Goal: Task Accomplishment & Management: Manage account settings

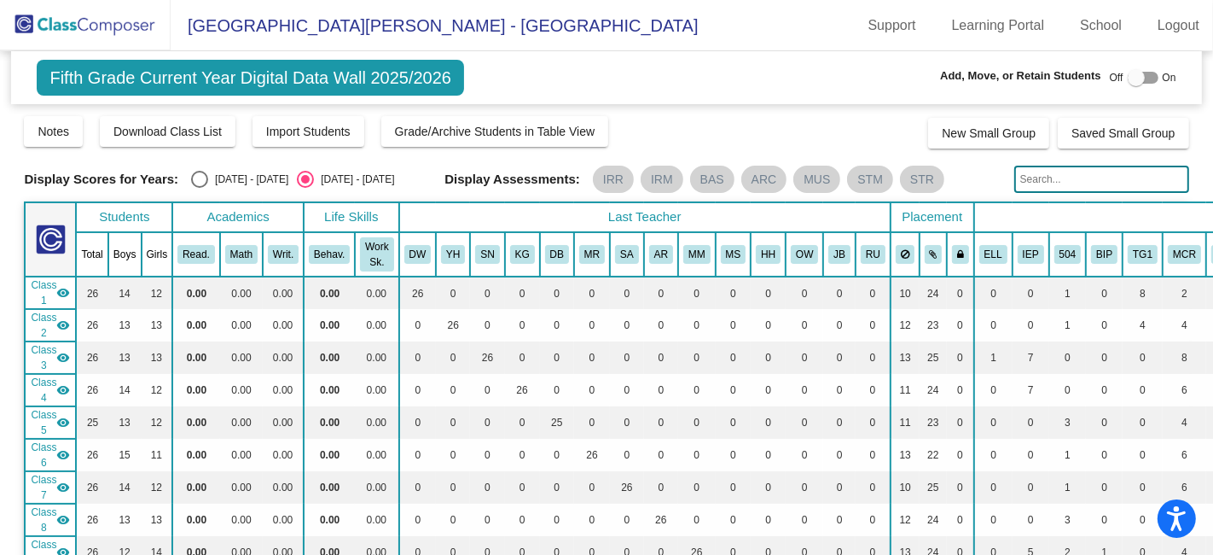
scroll to position [2698, 0]
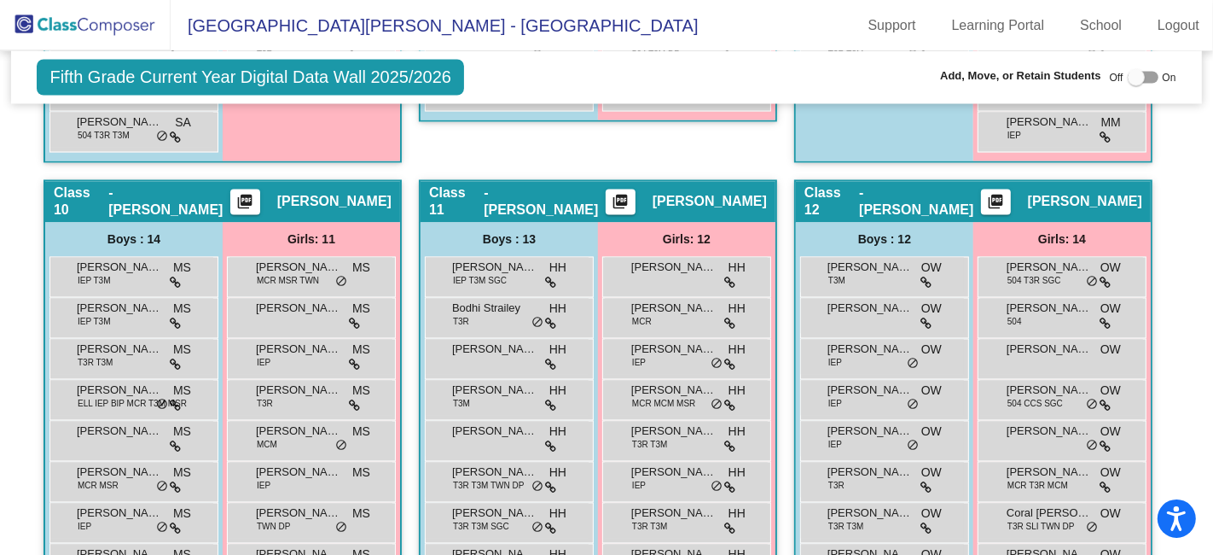
click at [255, 194] on mat-icon "picture_as_pdf" at bounding box center [245, 206] width 20 height 24
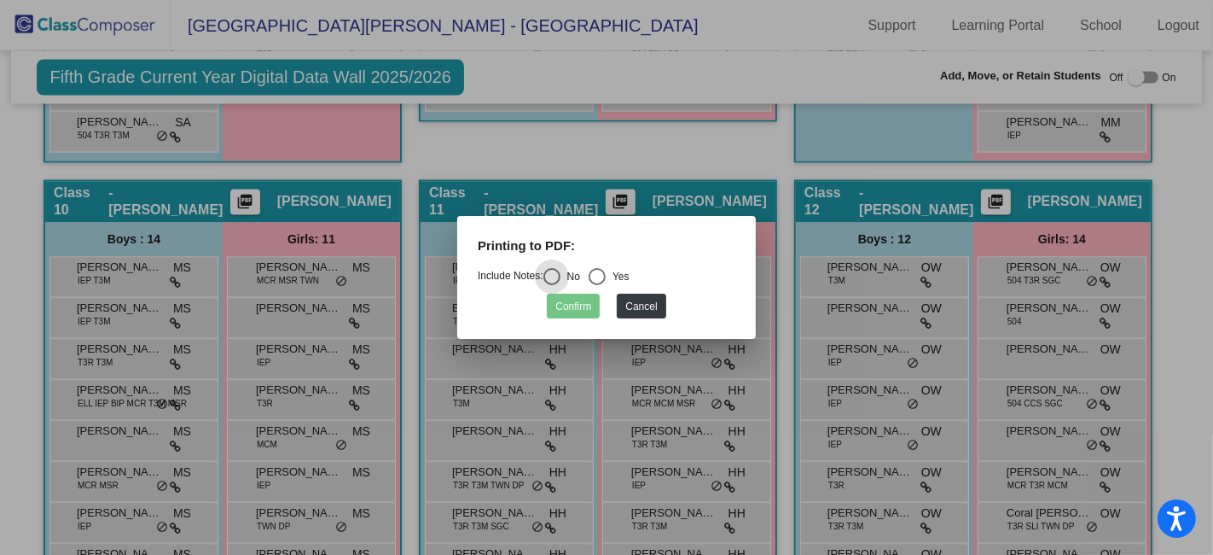
click at [604, 282] on div "Select an option" at bounding box center [597, 276] width 17 height 17
click at [597, 285] on input "Yes" at bounding box center [596, 285] width 1 height 1
radio input "true"
click at [579, 307] on button "Confirm" at bounding box center [573, 306] width 53 height 25
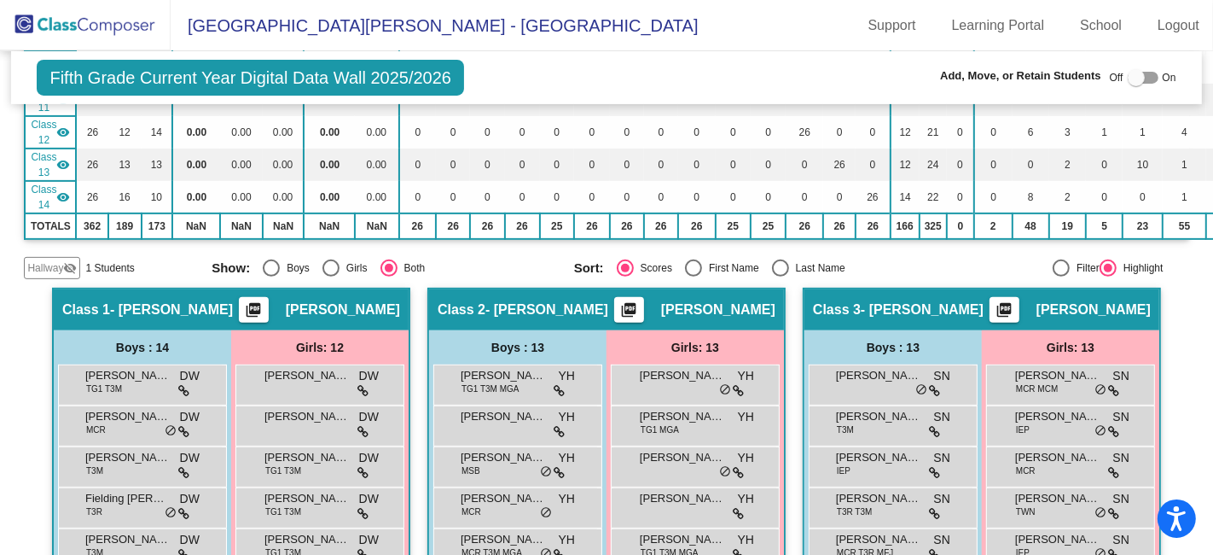
scroll to position [44, 0]
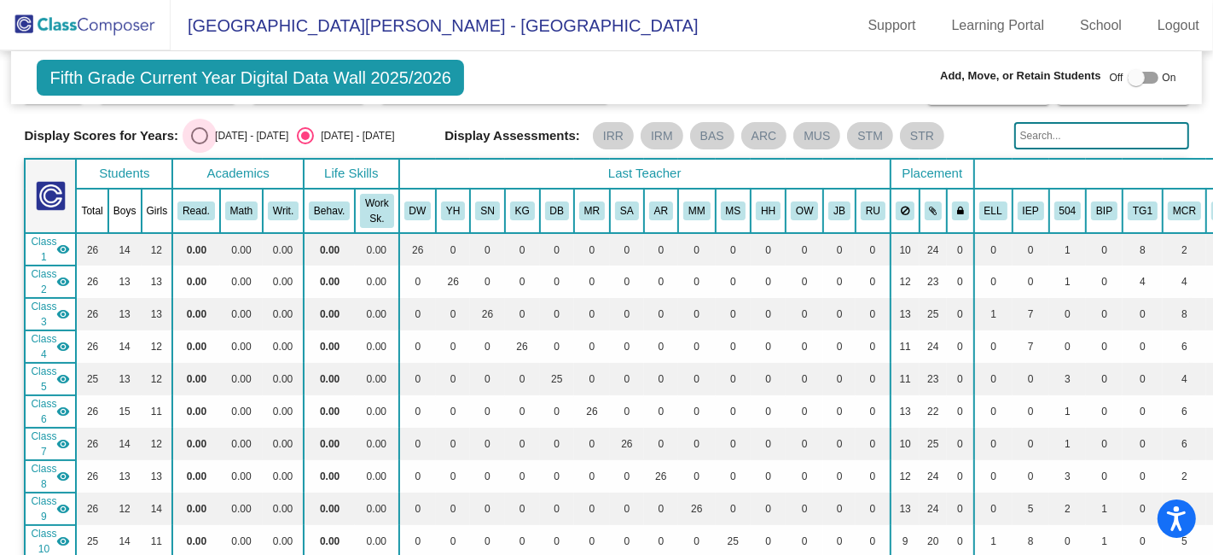
click at [202, 140] on div "Select an option" at bounding box center [199, 135] width 17 height 17
click at [200, 144] on input "[DATE] - [DATE]" at bounding box center [199, 144] width 1 height 1
radio input "true"
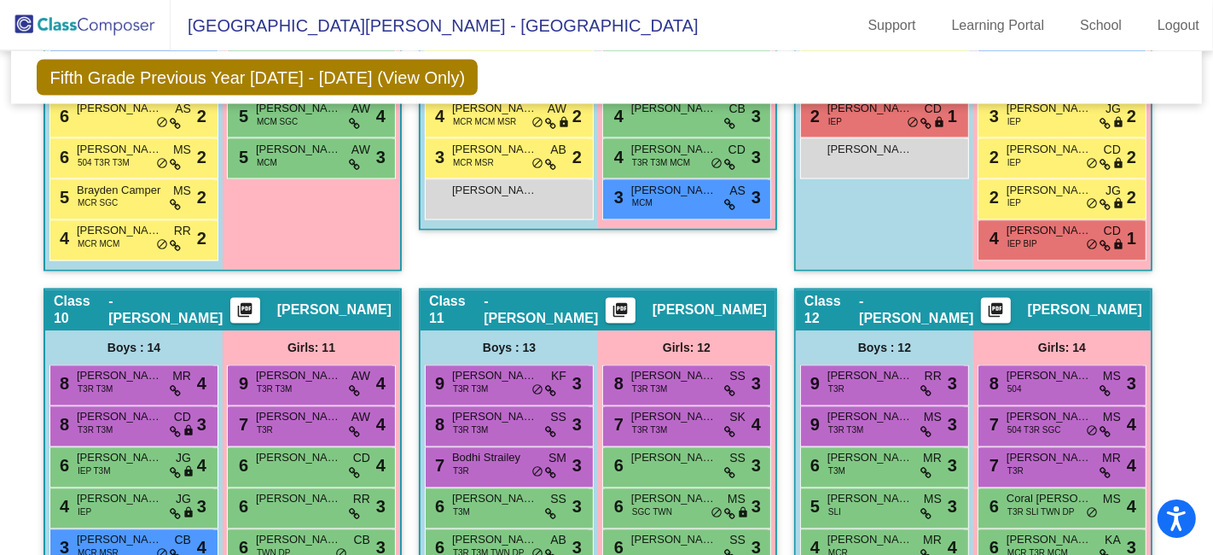
scroll to position [2509, 0]
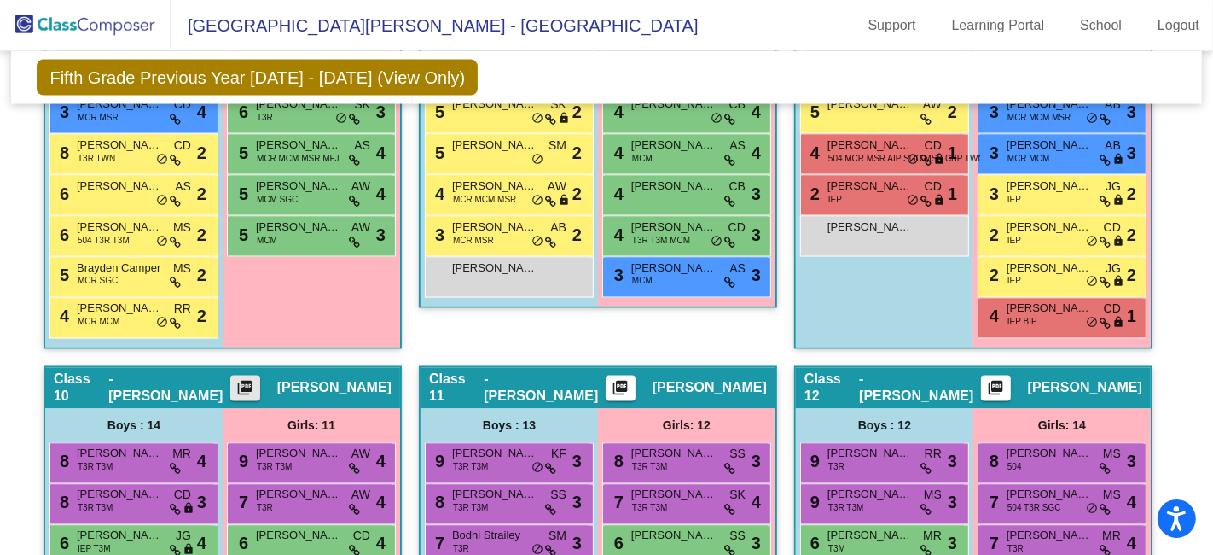
click at [255, 380] on mat-icon "picture_as_pdf" at bounding box center [245, 392] width 20 height 24
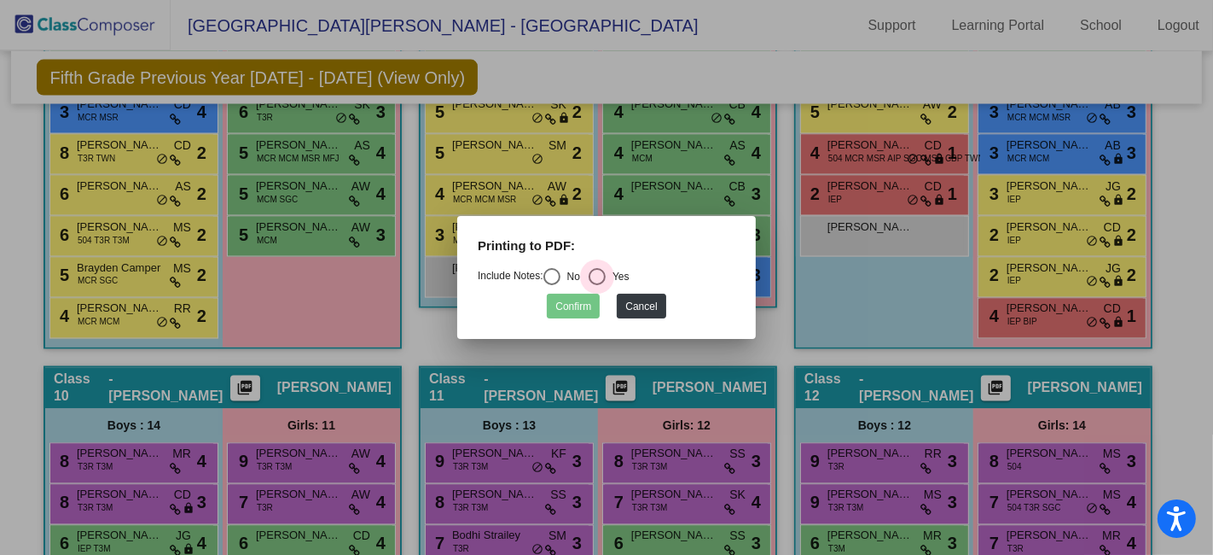
click at [606, 276] on div "Select an option" at bounding box center [597, 276] width 17 height 17
click at [597, 285] on input "Yes" at bounding box center [596, 285] width 1 height 1
radio input "true"
click at [568, 309] on button "Confirm" at bounding box center [573, 306] width 53 height 25
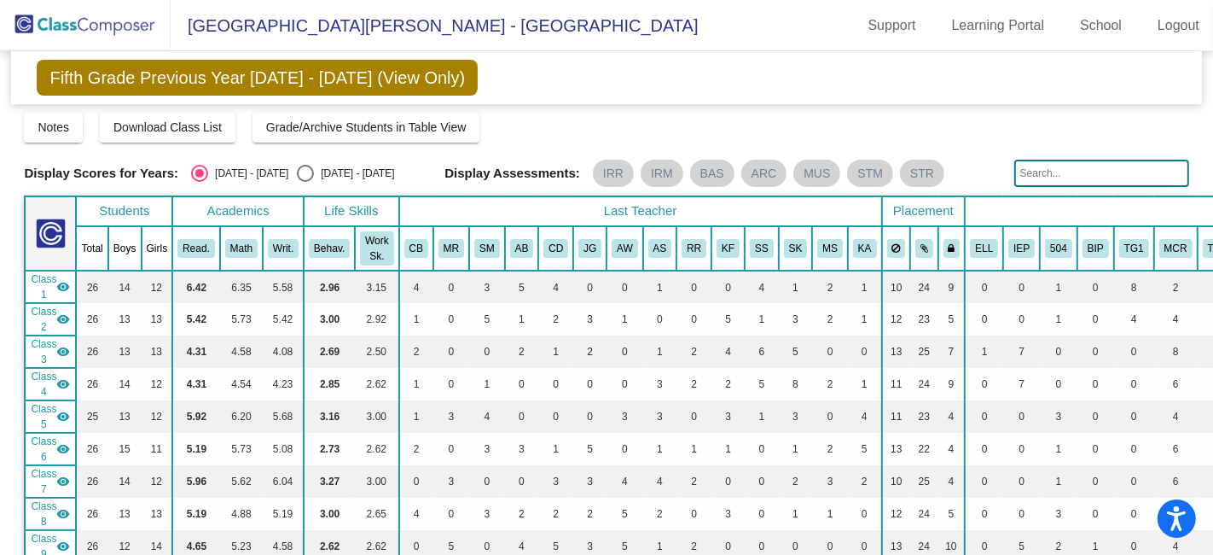
scroll to position [0, 0]
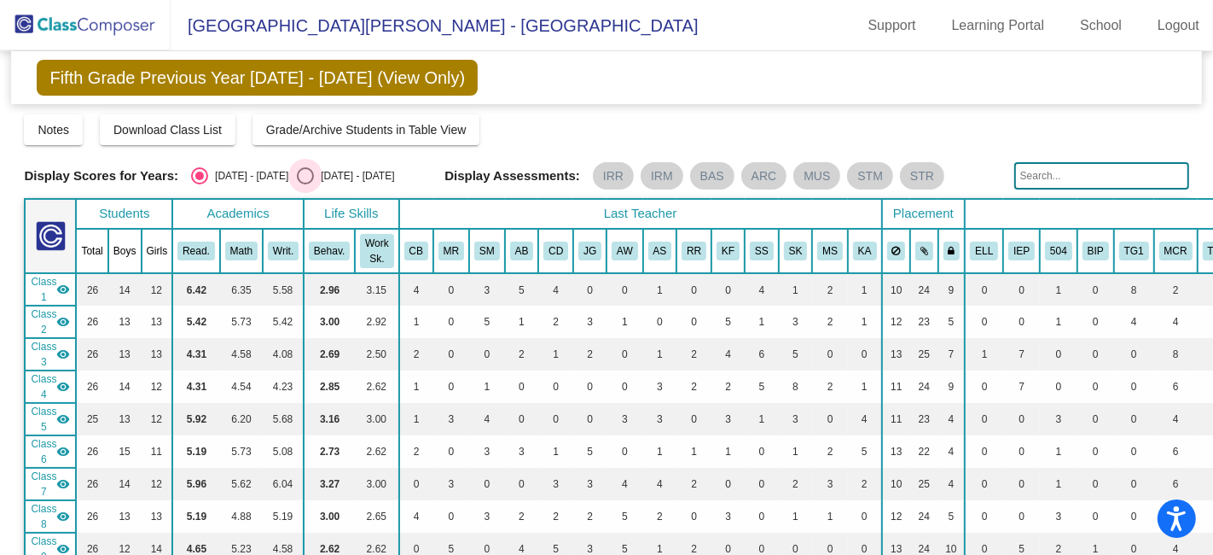
click at [297, 178] on div "Select an option" at bounding box center [305, 175] width 17 height 17
click at [305, 184] on input "[DATE] - [DATE]" at bounding box center [305, 184] width 1 height 1
radio input "true"
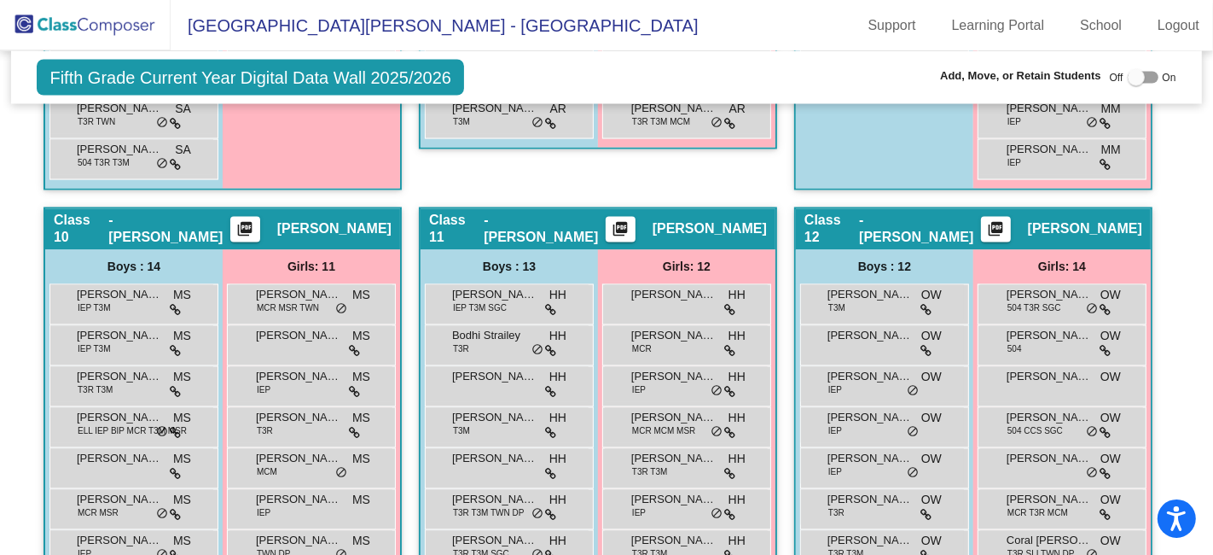
scroll to position [2708, 0]
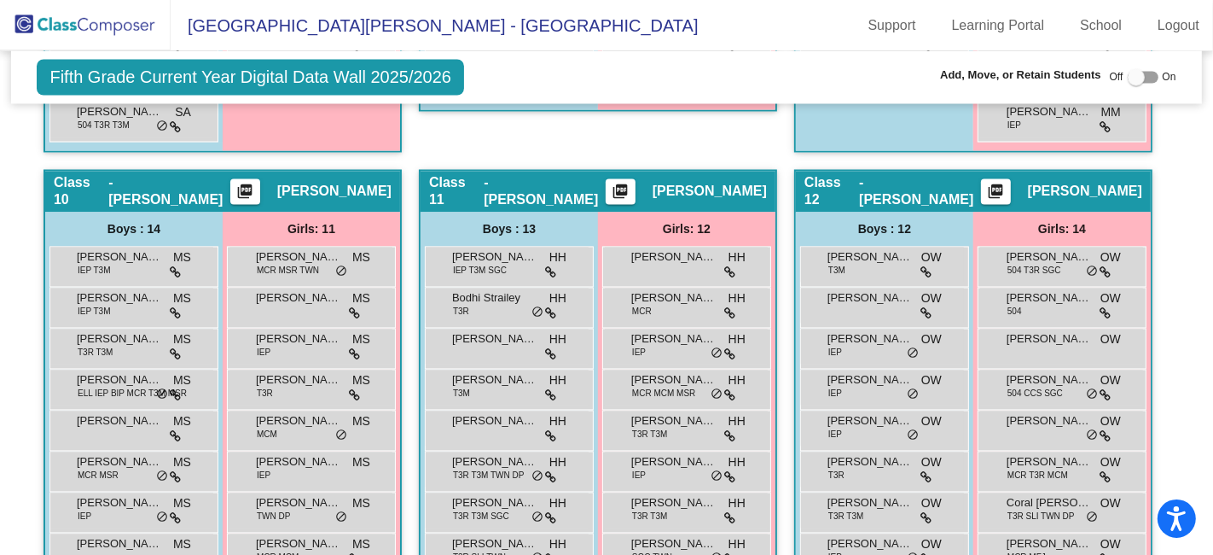
click at [255, 183] on mat-icon "picture_as_pdf" at bounding box center [245, 195] width 20 height 24
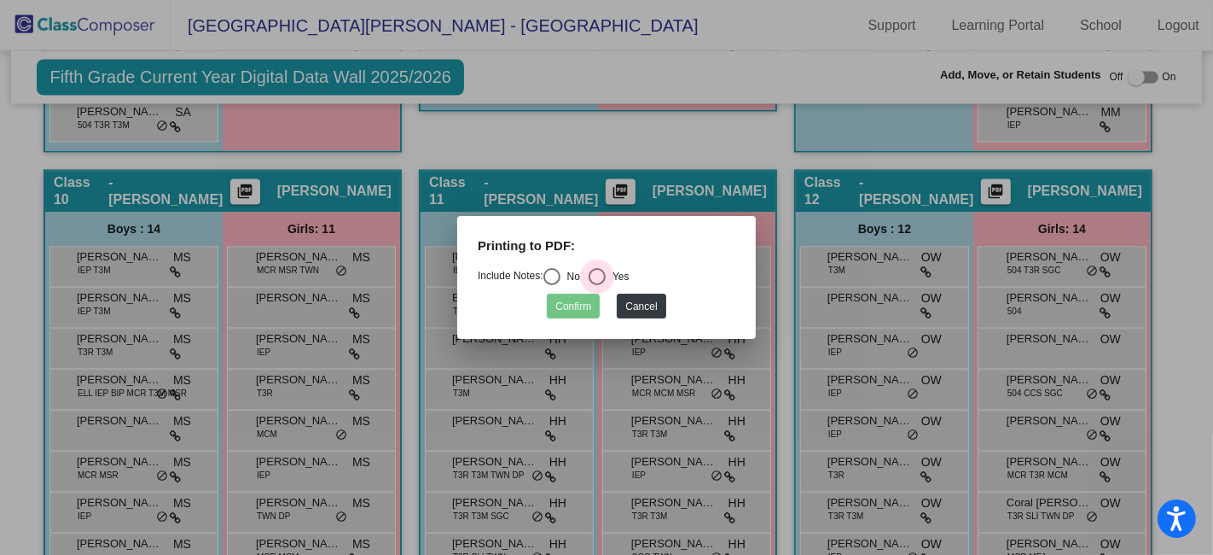
click at [600, 281] on div "Select an option" at bounding box center [597, 276] width 17 height 17
click at [597, 285] on input "Yes" at bounding box center [596, 285] width 1 height 1
radio input "true"
click at [570, 309] on button "Confirm" at bounding box center [573, 306] width 53 height 25
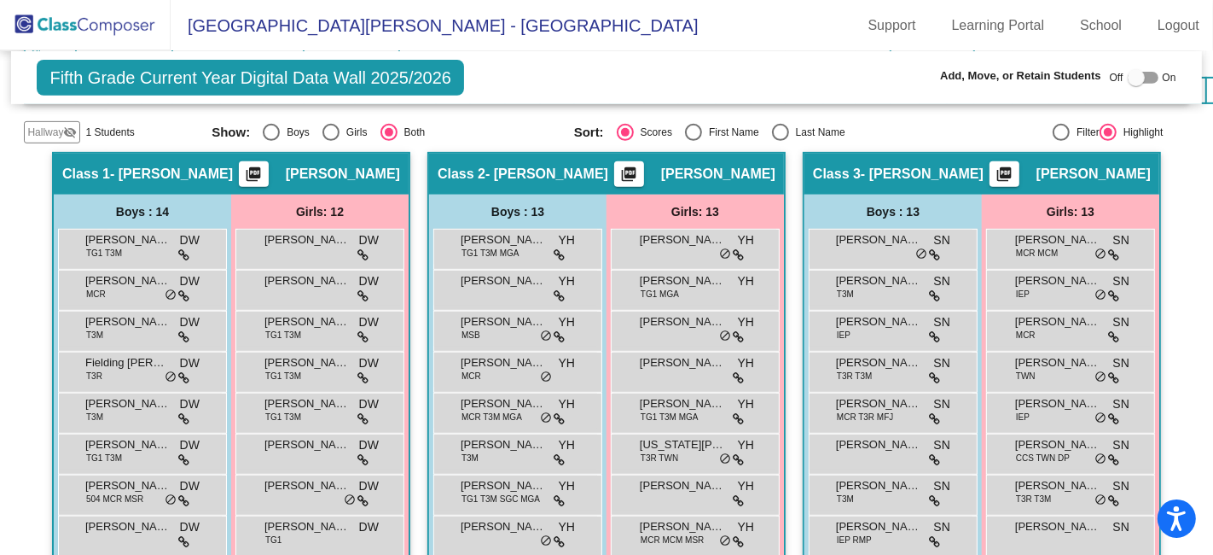
scroll to position [623, 0]
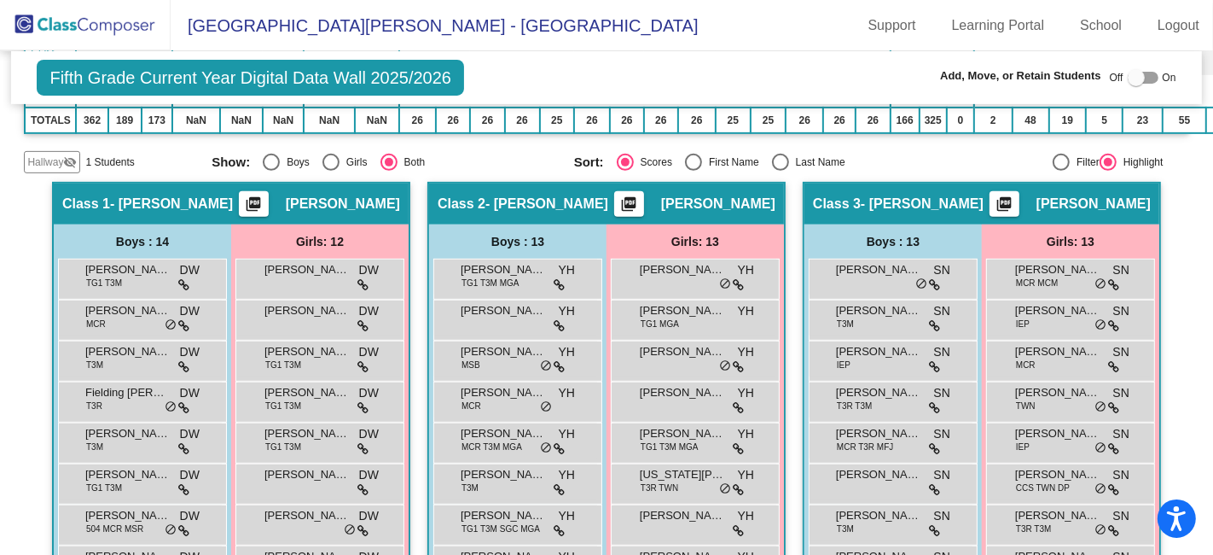
click at [112, 24] on img at bounding box center [85, 25] width 171 height 50
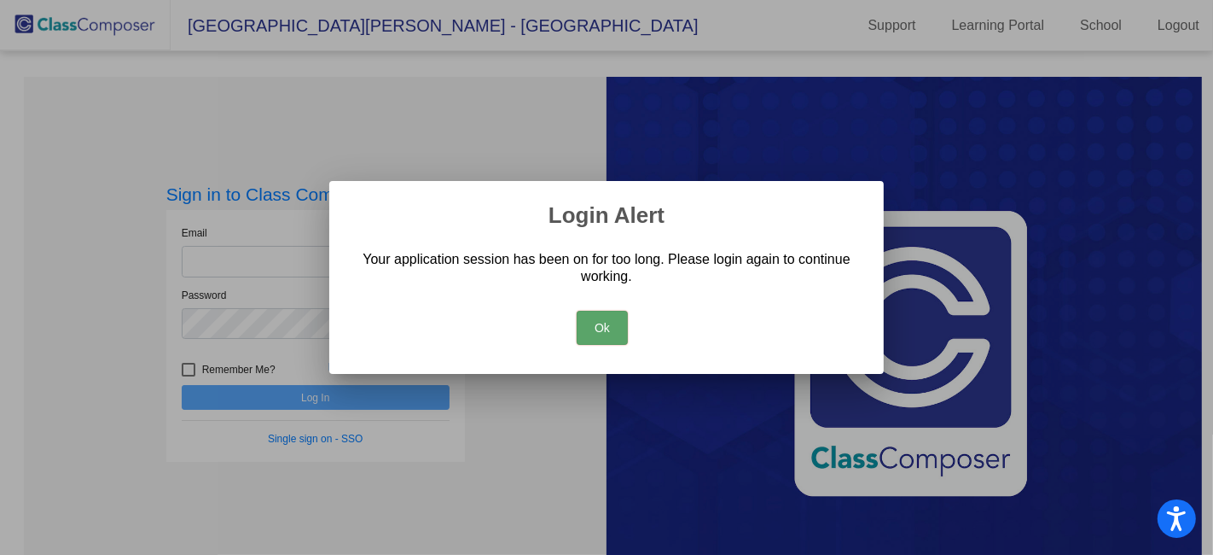
click at [605, 334] on button "Ok" at bounding box center [602, 328] width 51 height 34
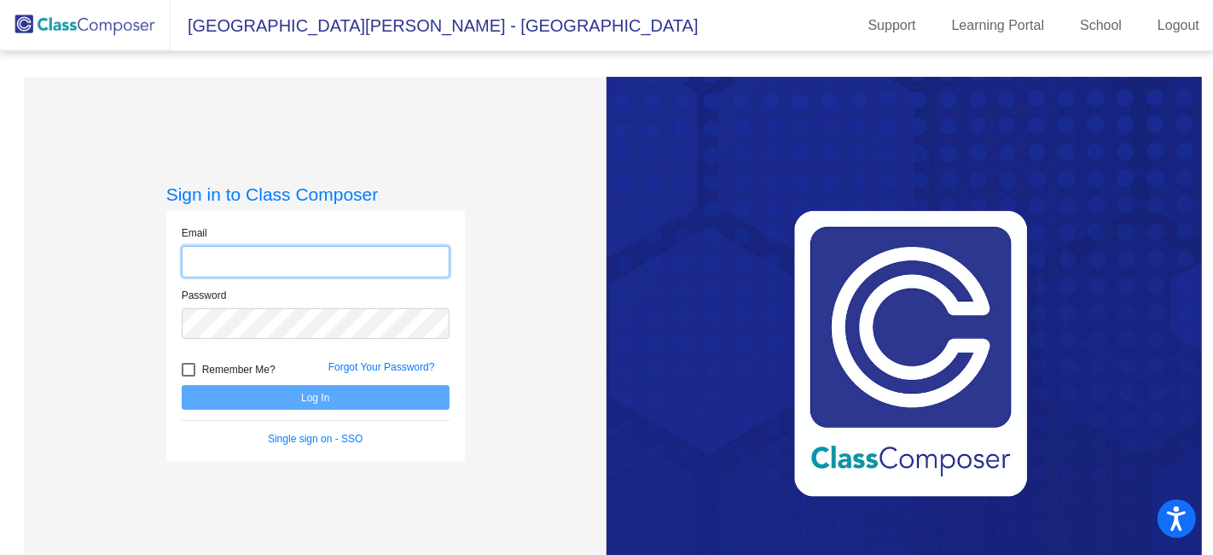
click at [305, 259] on input "email" at bounding box center [316, 262] width 268 height 32
type input "[EMAIL_ADDRESS][PERSON_NAME][DOMAIN_NAME]"
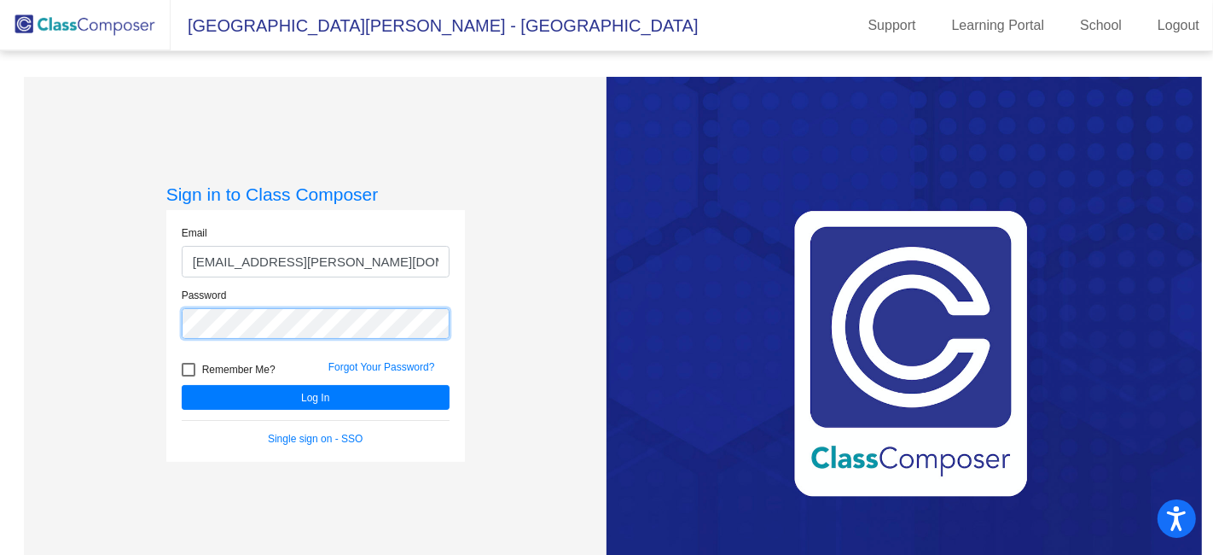
click at [182, 385] on button "Log In" at bounding box center [316, 397] width 268 height 25
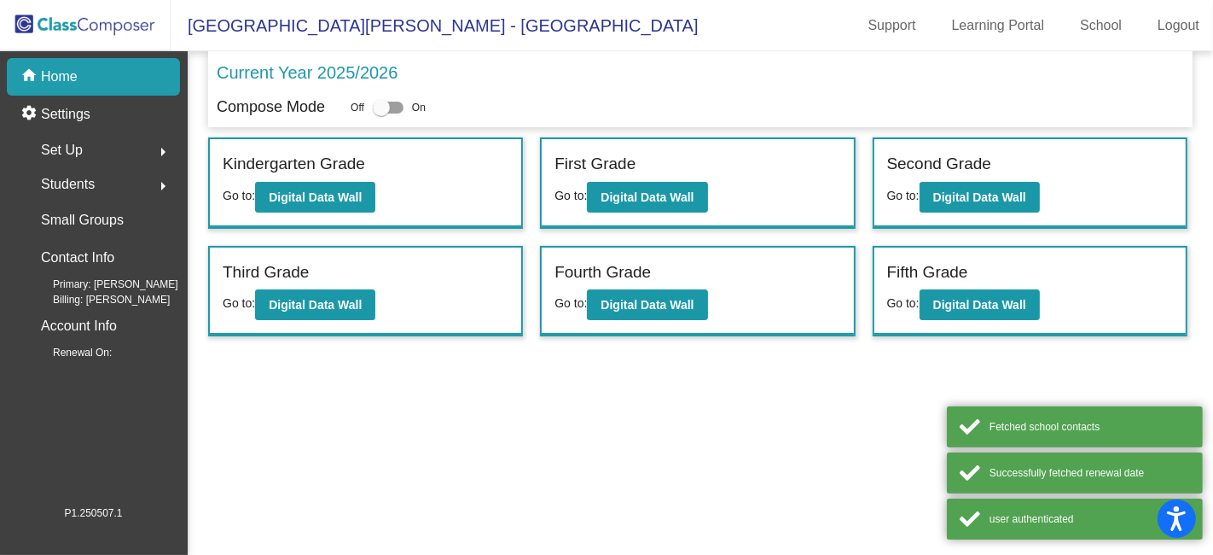
click at [120, 140] on div "Set Up arrow_right" at bounding box center [98, 150] width 163 height 34
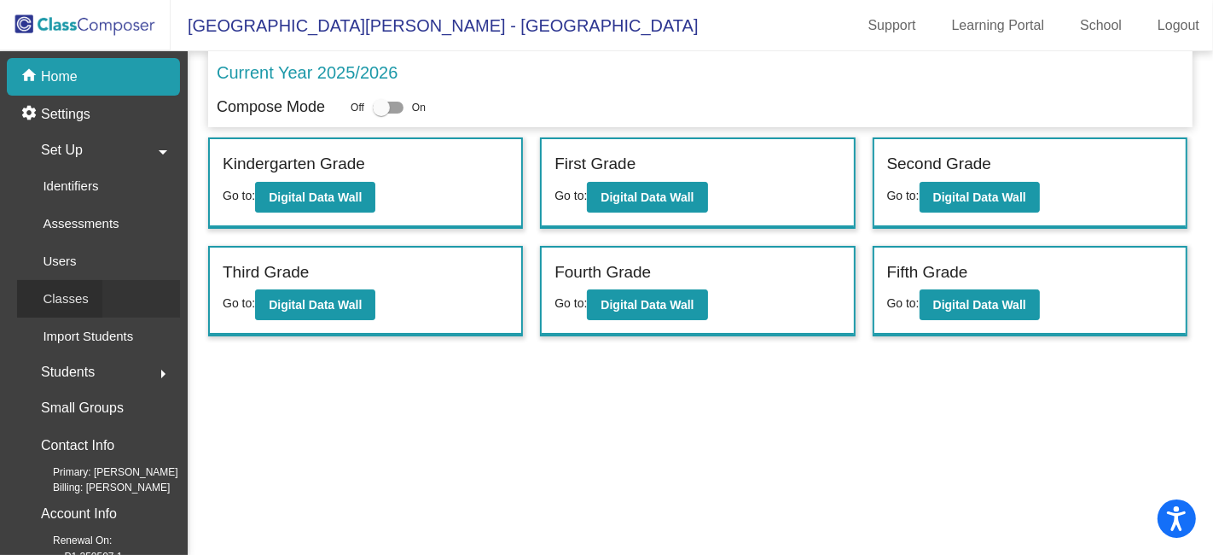
click at [79, 294] on p "Classes" at bounding box center [65, 298] width 45 height 20
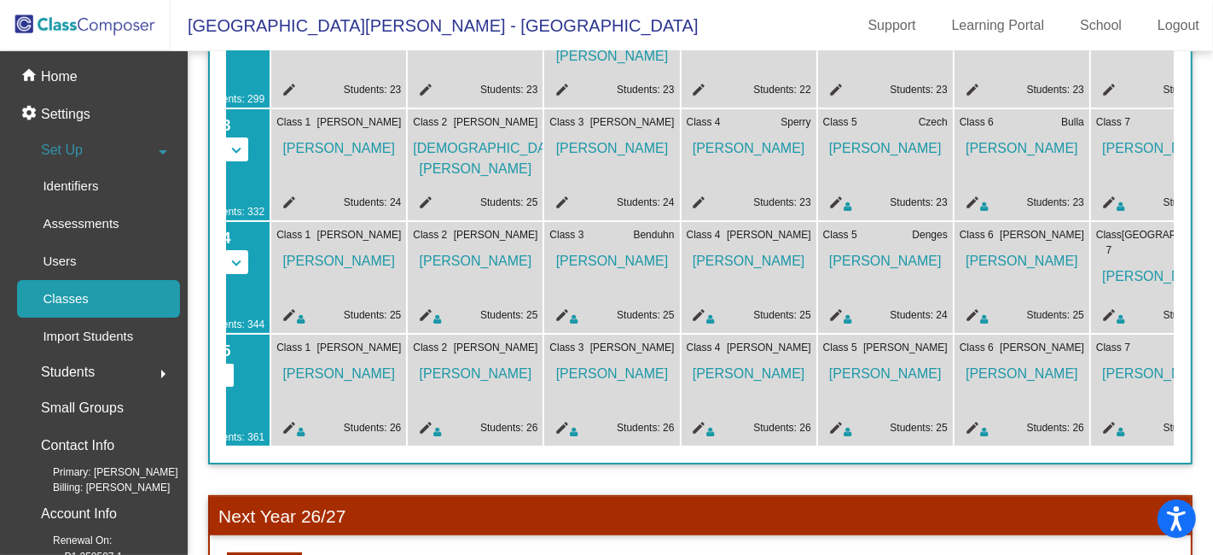
scroll to position [0, 95]
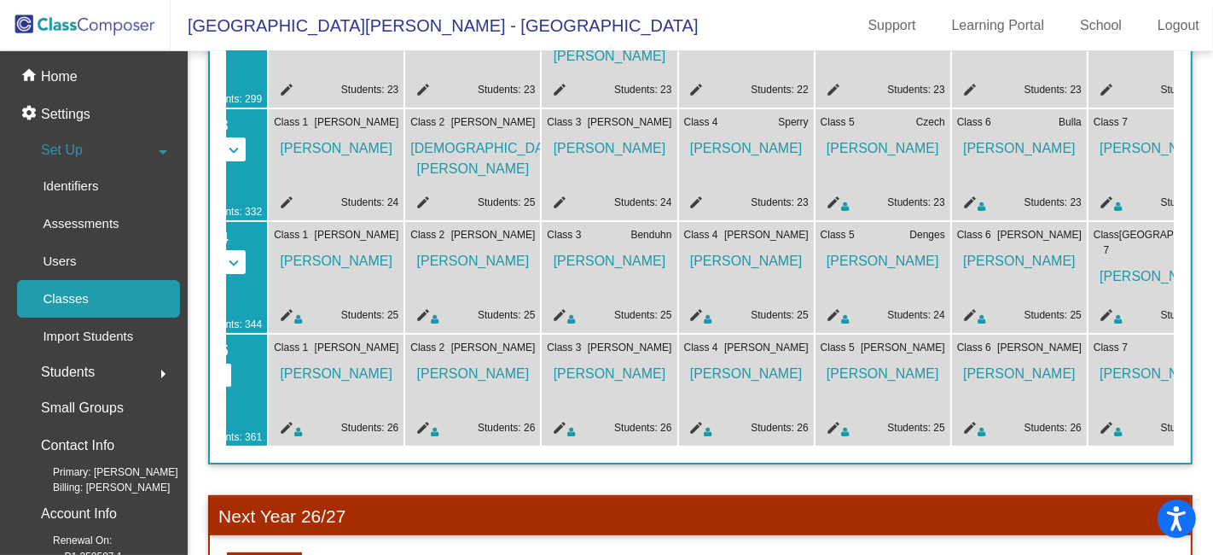
click at [288, 420] on mat-icon "edit" at bounding box center [284, 430] width 20 height 20
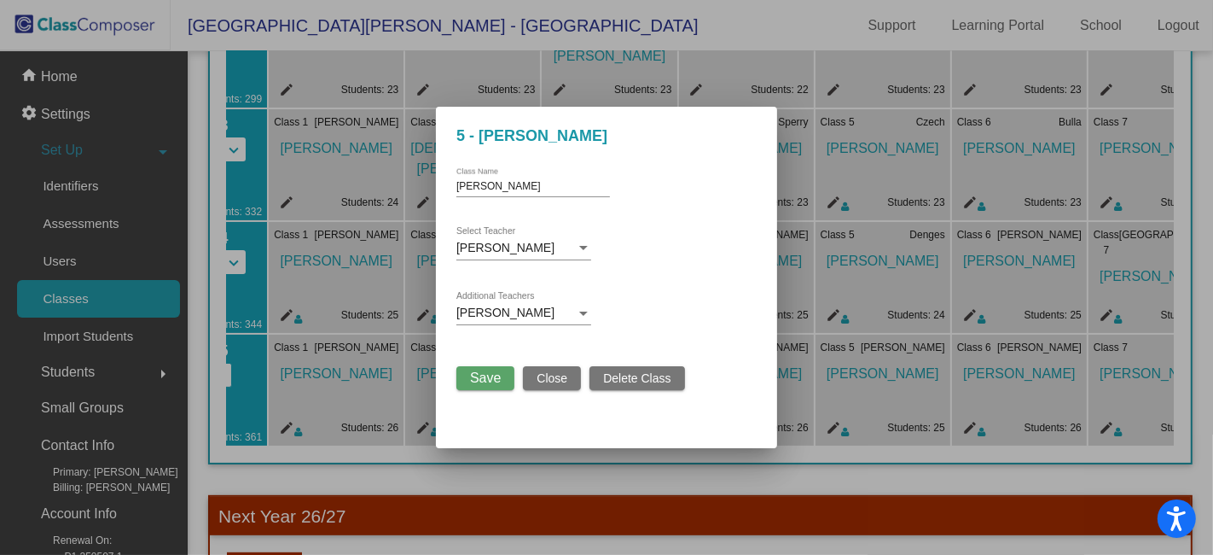
click at [585, 316] on div at bounding box center [583, 313] width 15 height 14
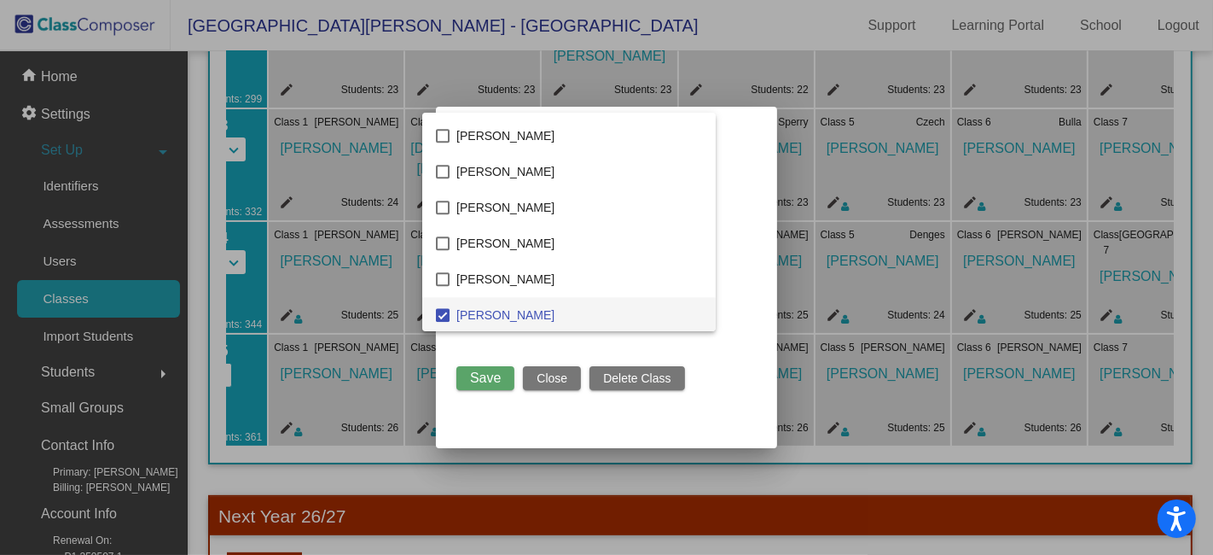
scroll to position [1755, 0]
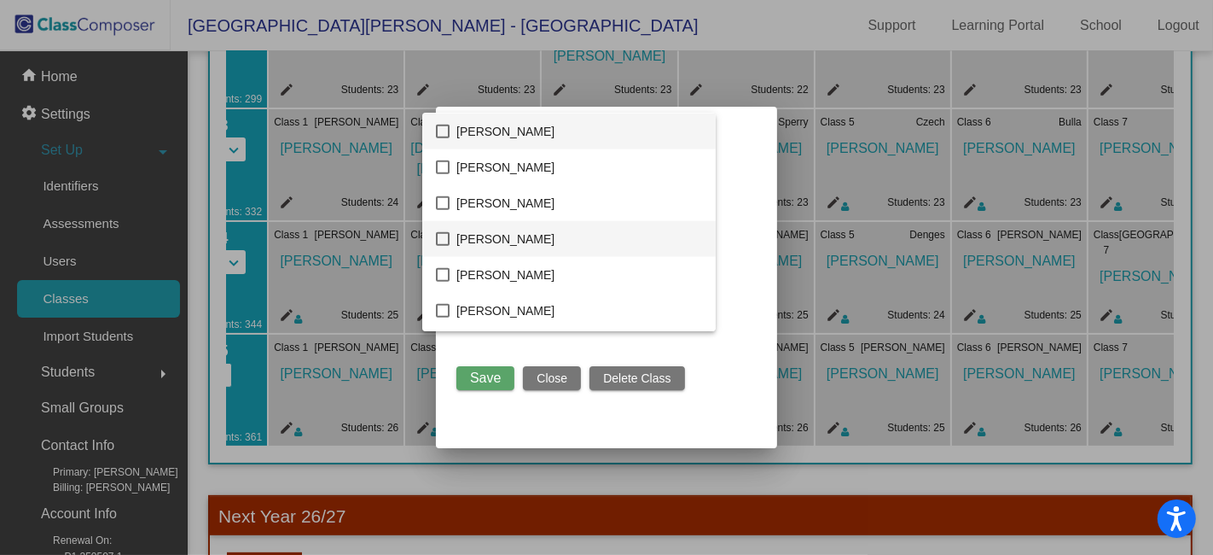
click at [448, 235] on mat-pseudo-checkbox at bounding box center [443, 239] width 14 height 14
click at [480, 377] on div at bounding box center [606, 277] width 1213 height 555
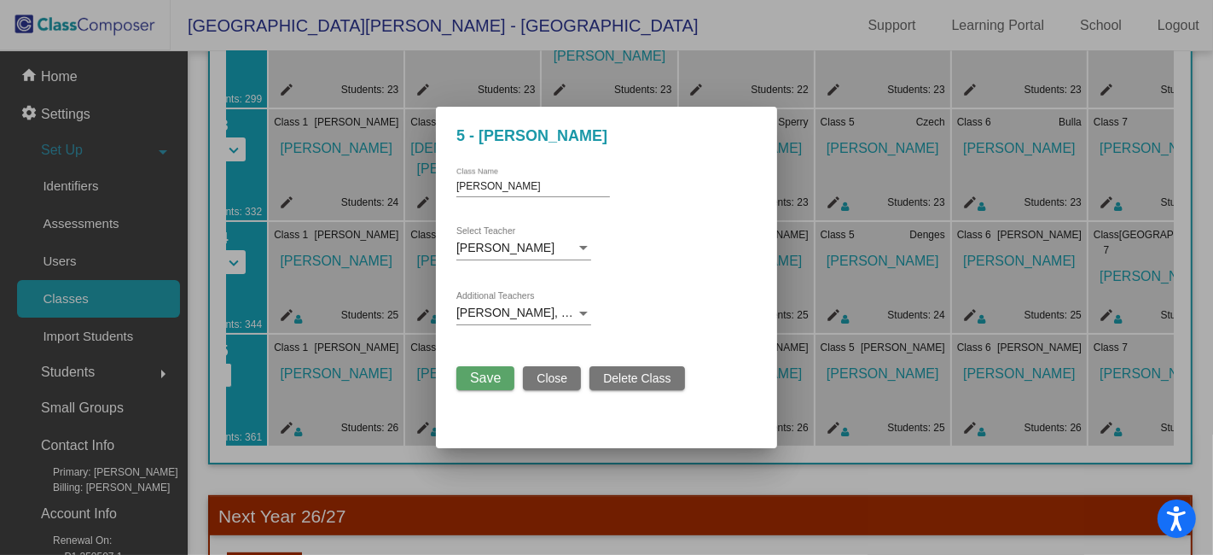
click at [480, 377] on span "Save" at bounding box center [485, 377] width 31 height 15
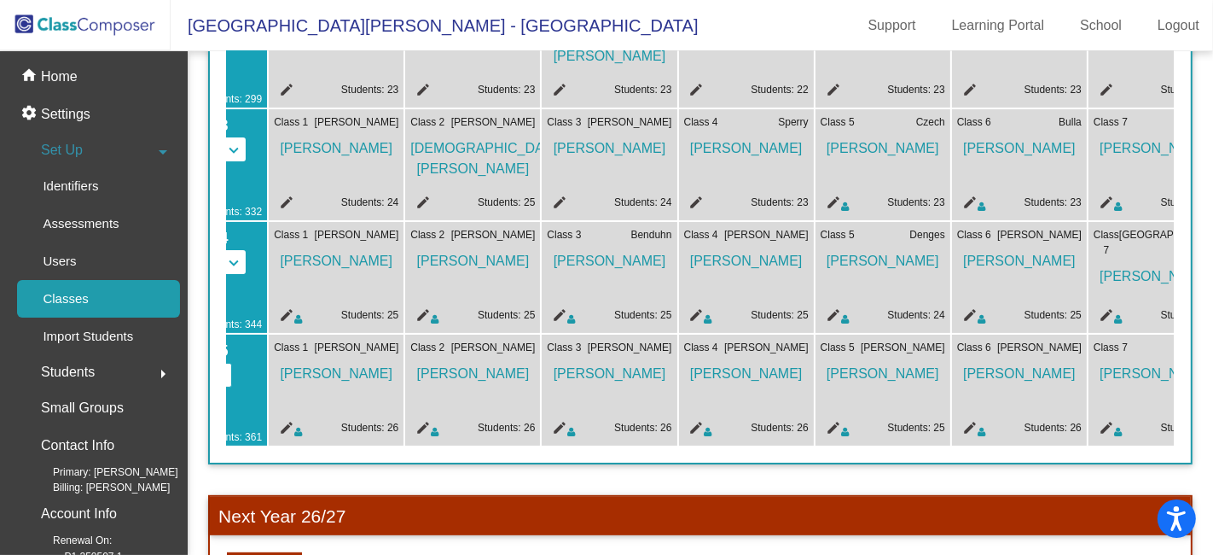
click at [423, 423] on mat-icon "edit" at bounding box center [420, 430] width 20 height 20
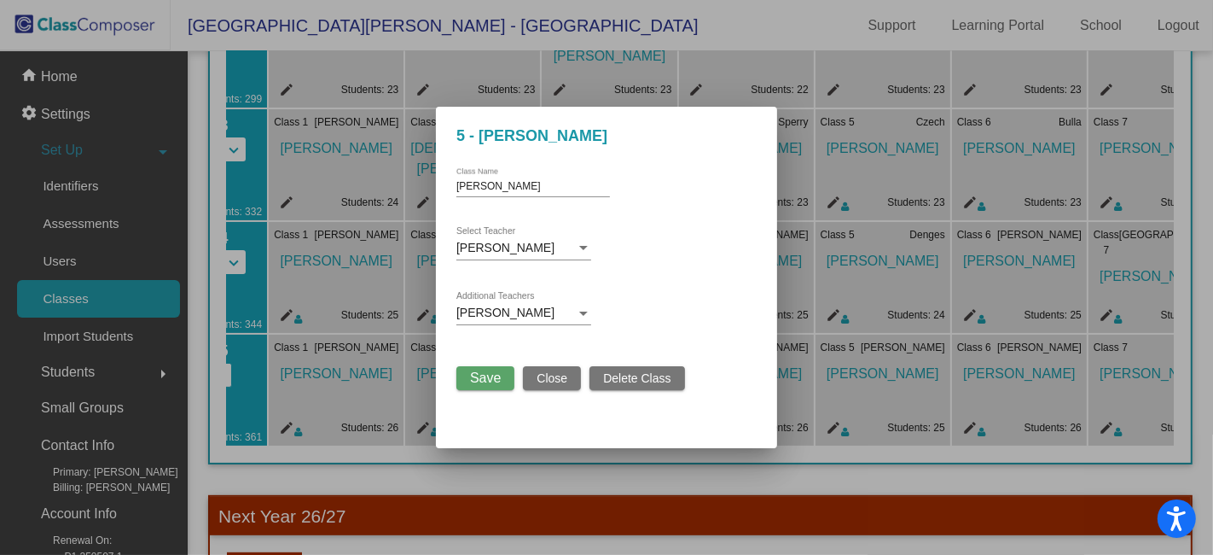
click at [585, 317] on div at bounding box center [583, 313] width 15 height 14
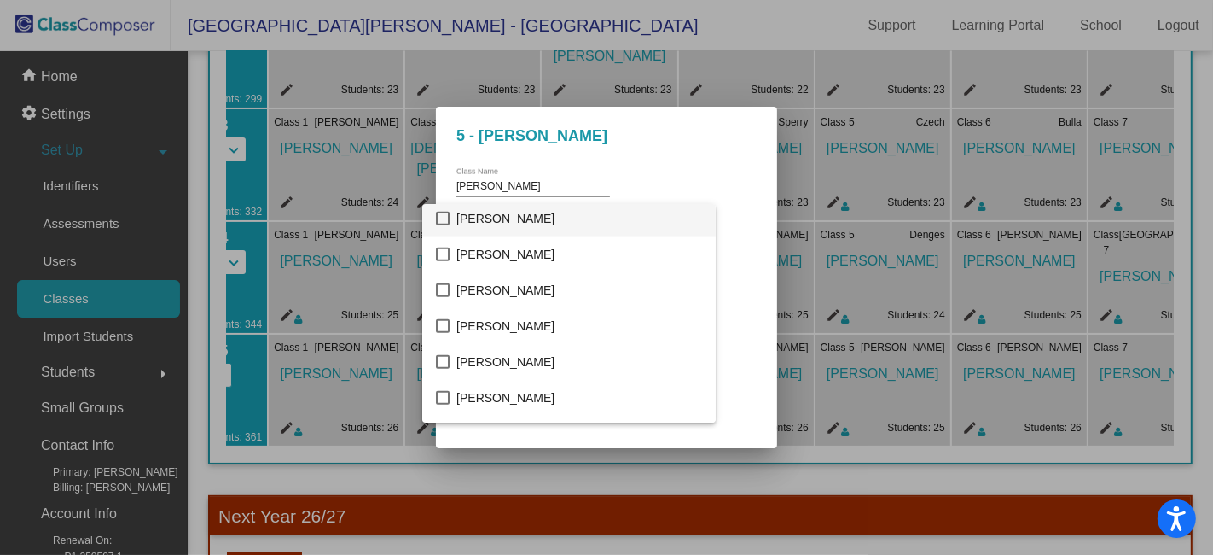
scroll to position [1764, 0]
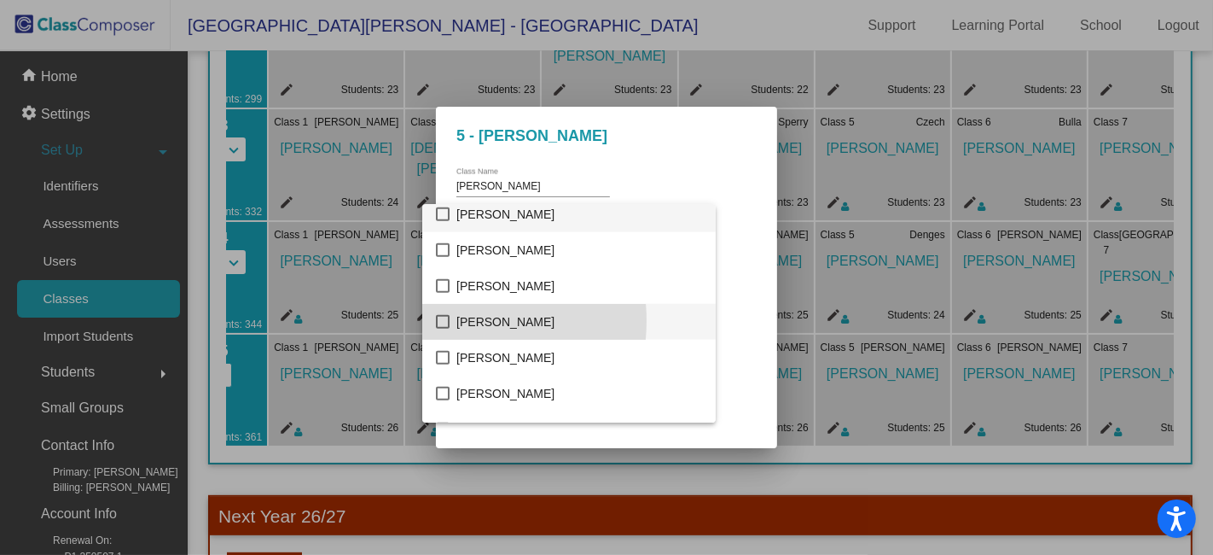
click at [444, 320] on mat-pseudo-checkbox at bounding box center [443, 322] width 14 height 14
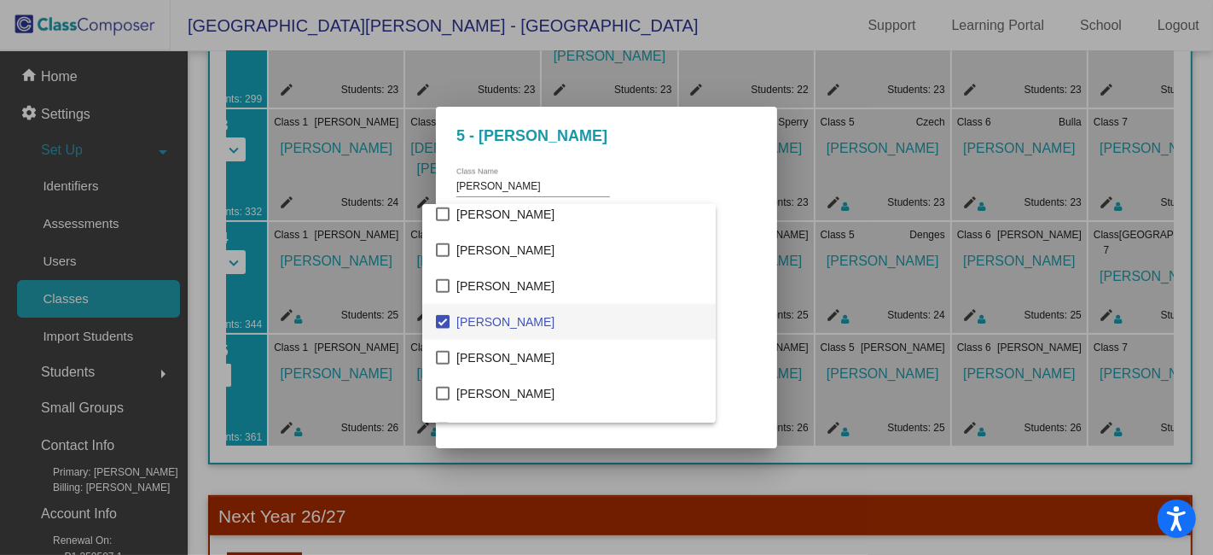
click at [694, 283] on div at bounding box center [606, 277] width 1213 height 555
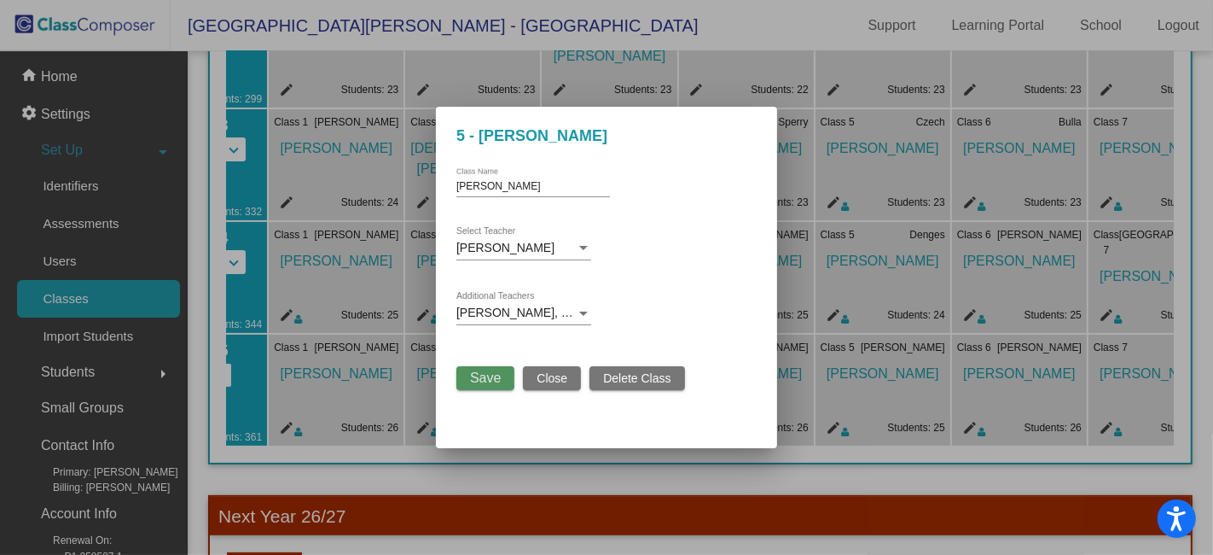
click at [492, 379] on span "Save" at bounding box center [485, 377] width 31 height 15
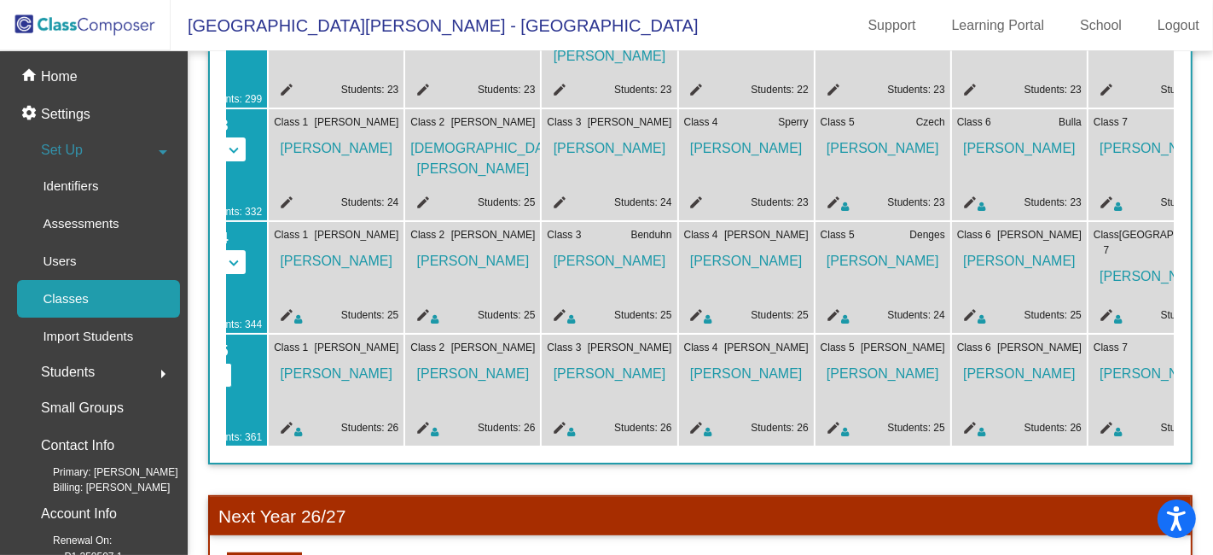
scroll to position [0, 917]
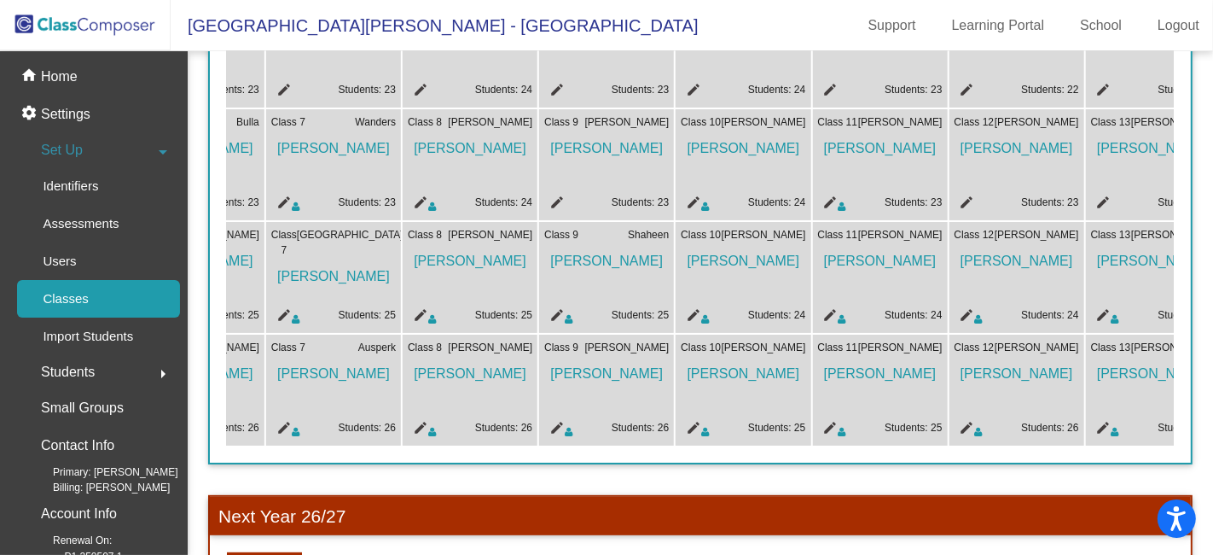
click at [1102, 428] on mat-icon "edit" at bounding box center [1101, 430] width 20 height 20
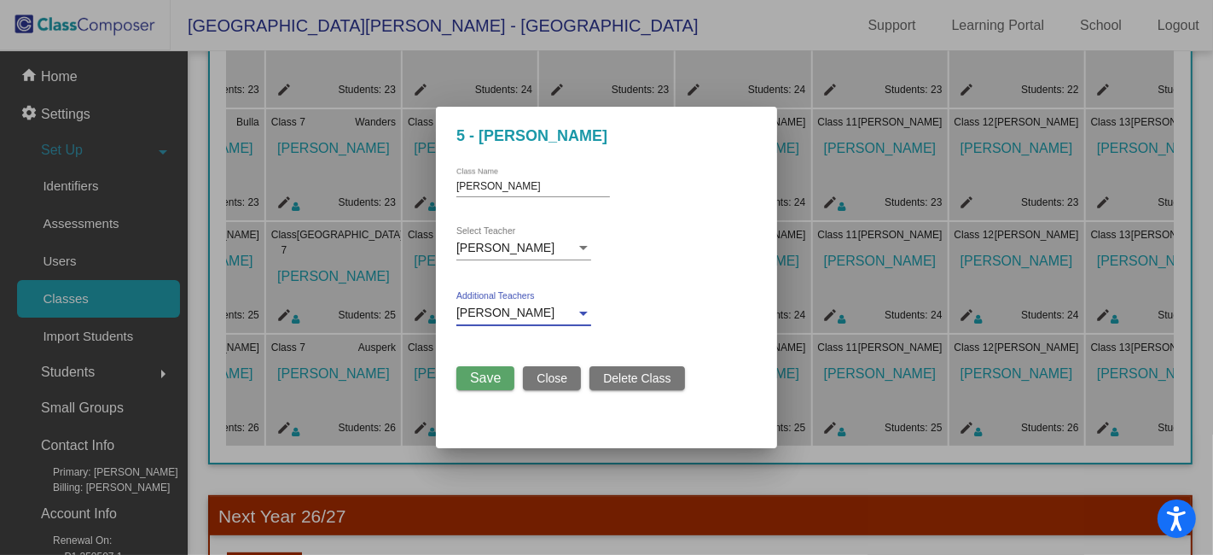
click at [588, 311] on div at bounding box center [583, 313] width 15 height 14
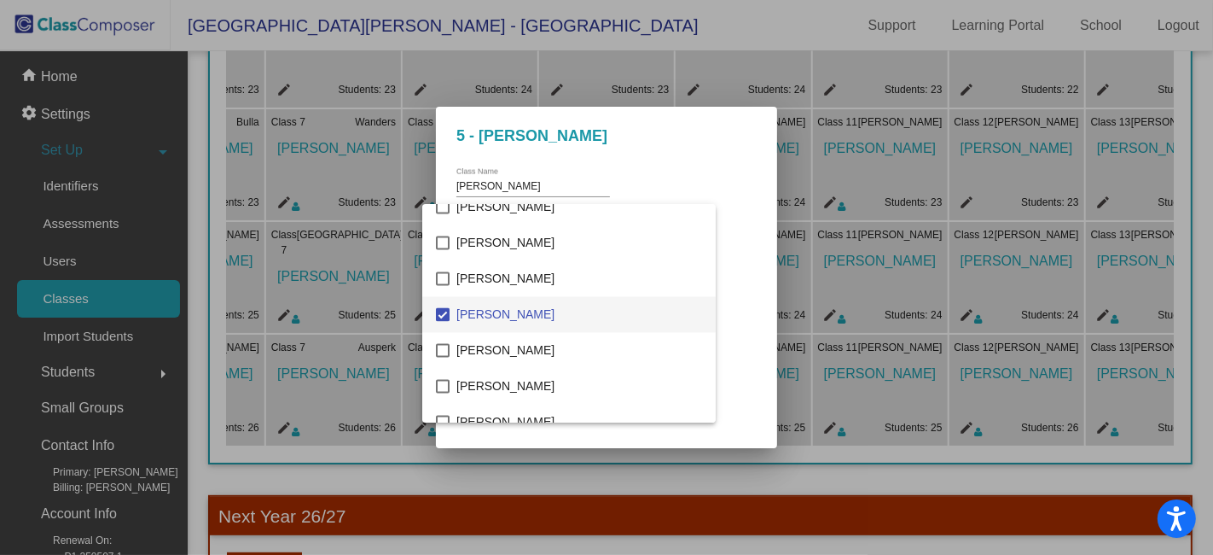
scroll to position [1755, 0]
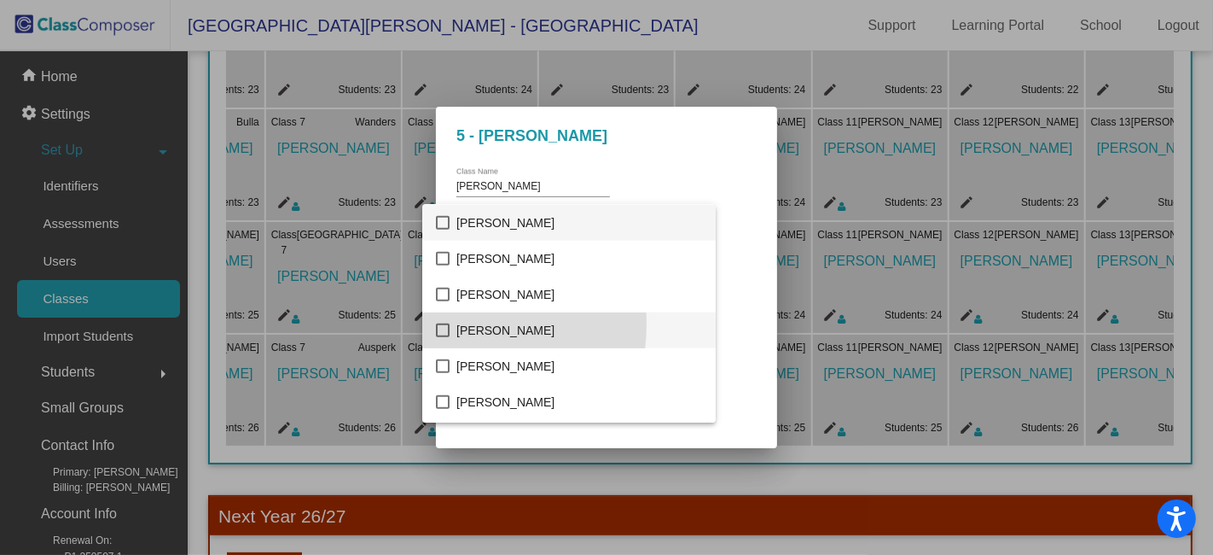
click at [442, 323] on mat-pseudo-checkbox at bounding box center [443, 330] width 14 height 14
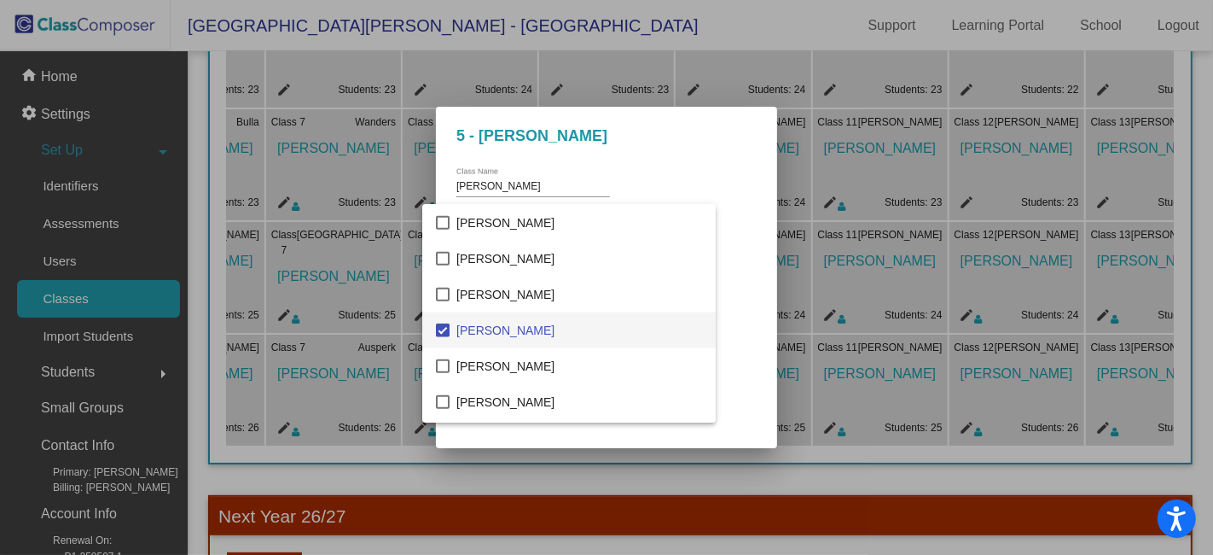
click at [687, 275] on div at bounding box center [606, 277] width 1213 height 555
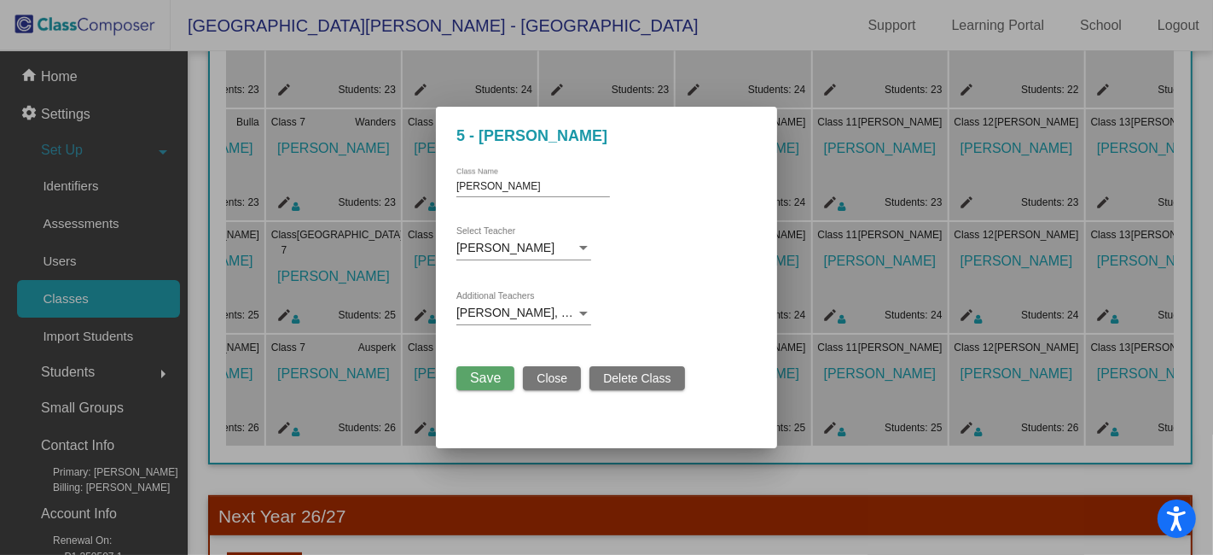
click at [478, 374] on span "Save" at bounding box center [485, 377] width 31 height 15
